Goal: Information Seeking & Learning: Compare options

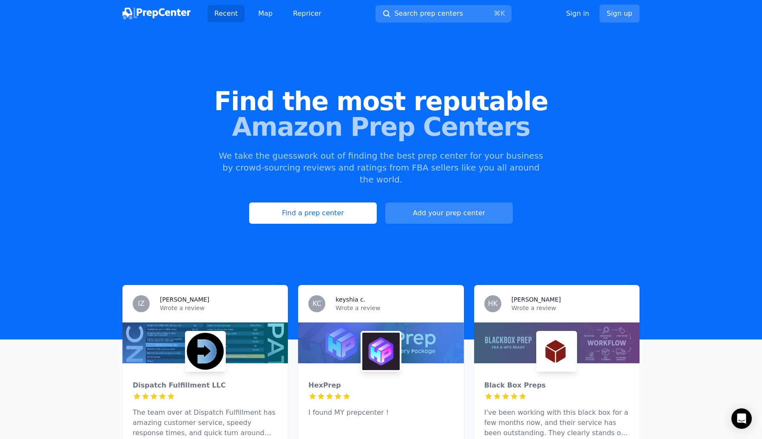
click at [447, 202] on link "Add your prep center" at bounding box center [449, 212] width 128 height 21
click at [425, 202] on link "Add your prep center" at bounding box center [449, 212] width 128 height 21
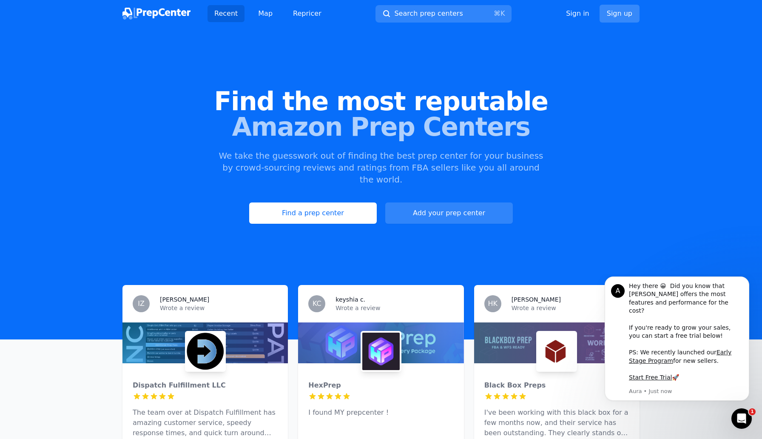
click at [619, 12] on link "Sign up" at bounding box center [619, 14] width 40 height 18
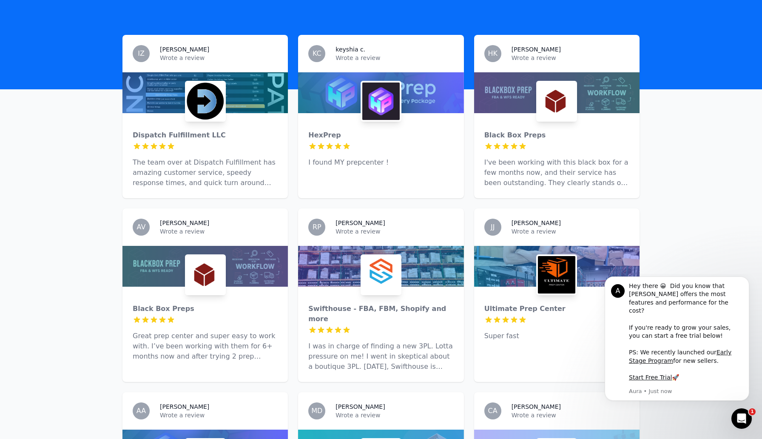
scroll to position [272, 0]
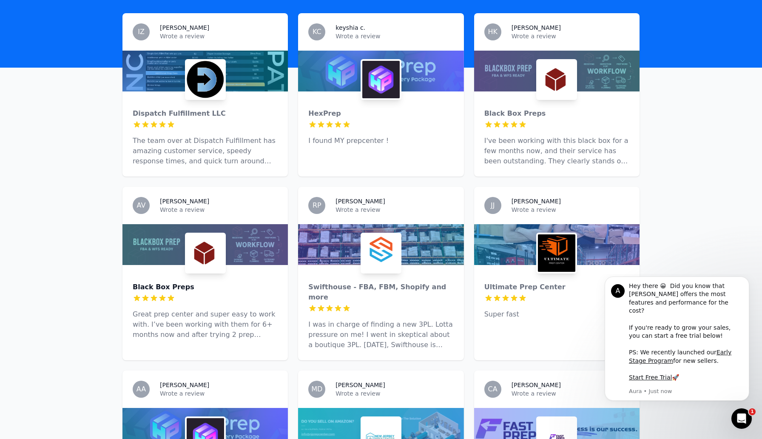
click at [175, 282] on div "Black Box Preps" at bounding box center [205, 287] width 145 height 10
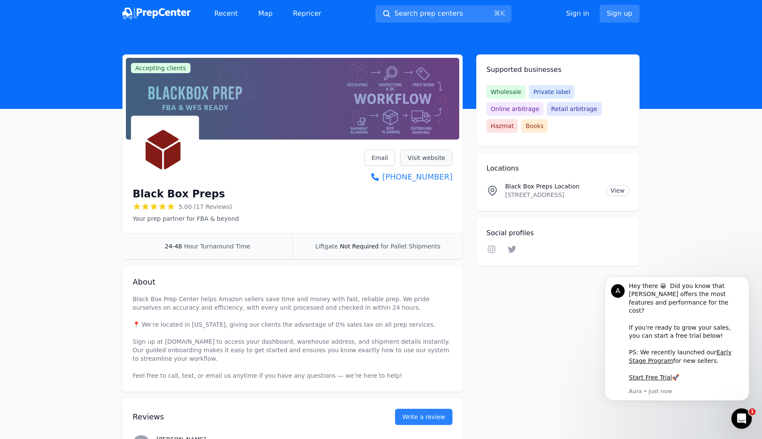
click at [422, 157] on link "Visit website" at bounding box center [426, 158] width 52 height 16
click at [156, 68] on span "Accepting clients" at bounding box center [161, 68] width 60 height 10
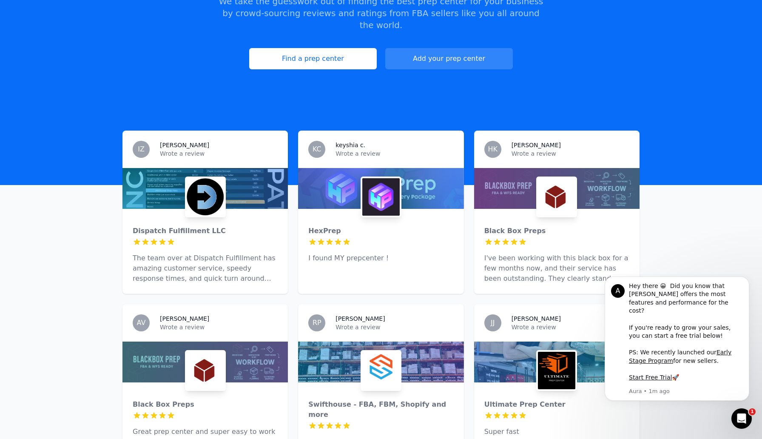
scroll to position [155, 0]
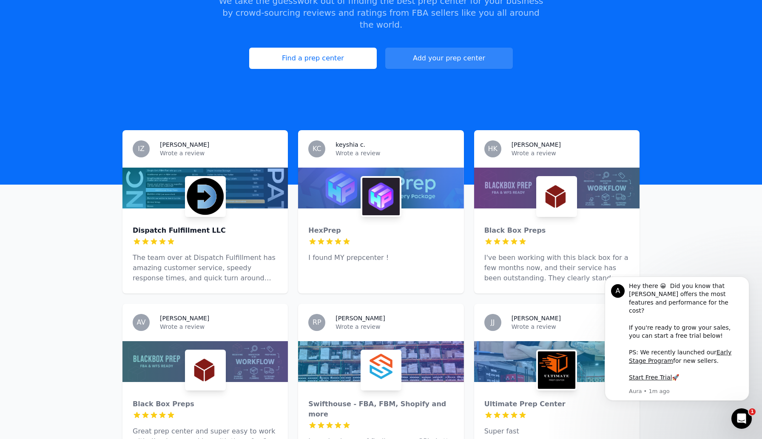
click at [167, 225] on div "Dispatch Fulfillment LLC" at bounding box center [205, 230] width 145 height 10
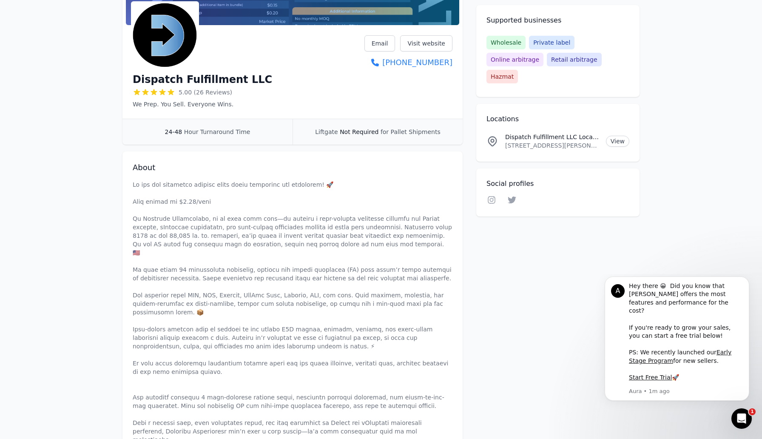
scroll to position [6, 0]
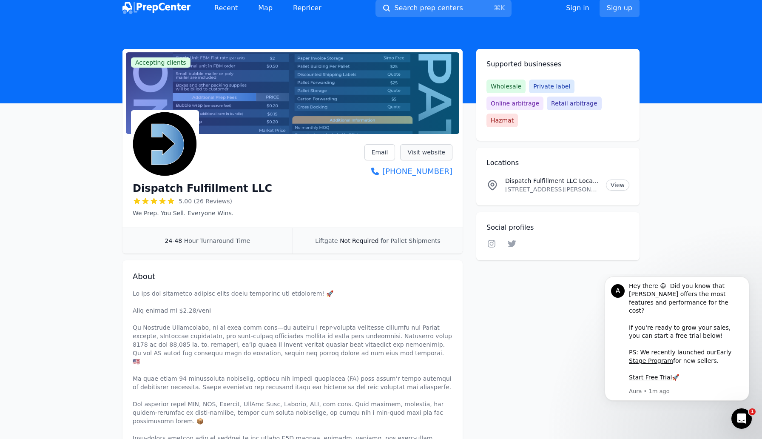
click at [431, 153] on link "Visit website" at bounding box center [426, 152] width 52 height 16
